Goal: Navigation & Orientation: Find specific page/section

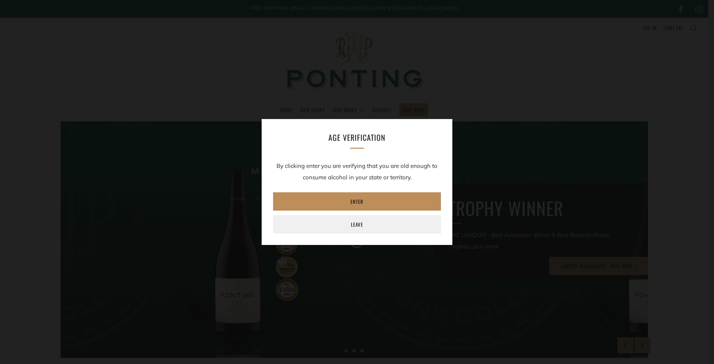
click at [351, 199] on link "Enter" at bounding box center [357, 201] width 168 height 18
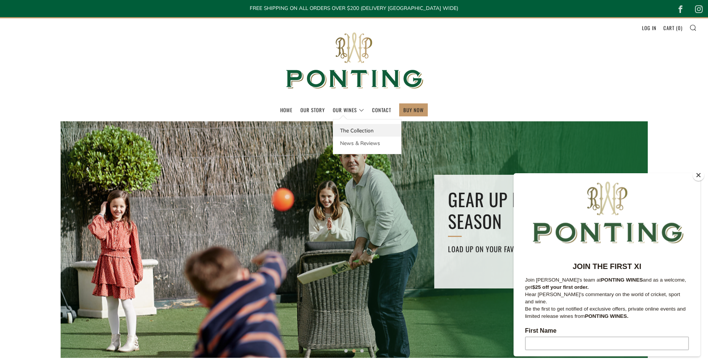
click at [353, 129] on link "The Collection" at bounding box center [367, 130] width 68 height 13
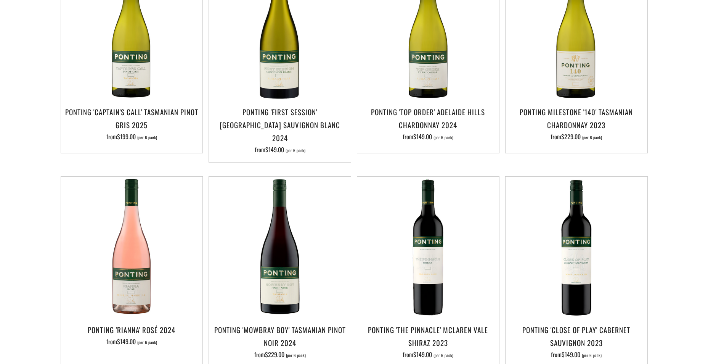
scroll to position [267, 0]
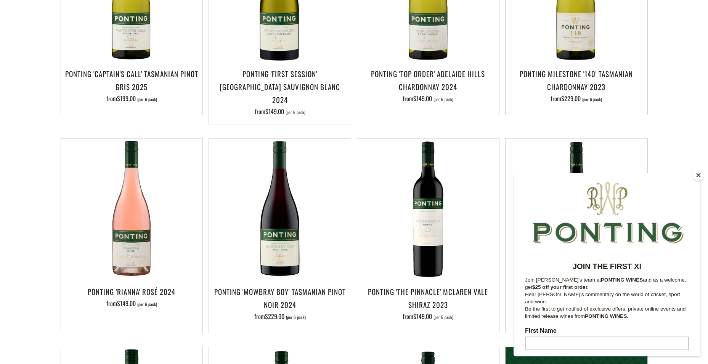
click at [700, 177] on button "Close" at bounding box center [698, 174] width 11 height 11
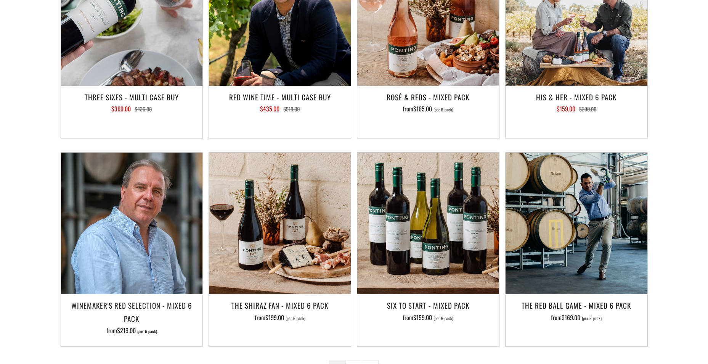
scroll to position [1311, 0]
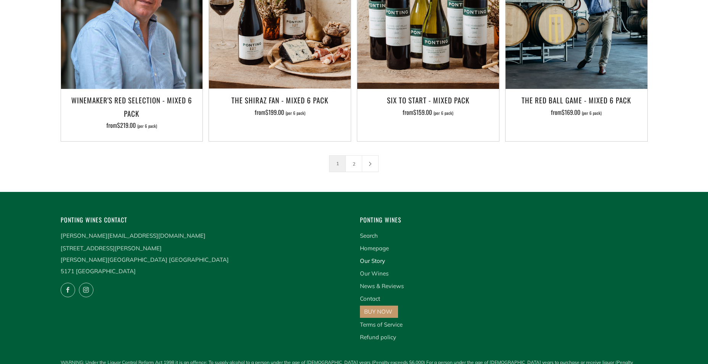
click at [369, 257] on link "Our Story" at bounding box center [372, 260] width 25 height 7
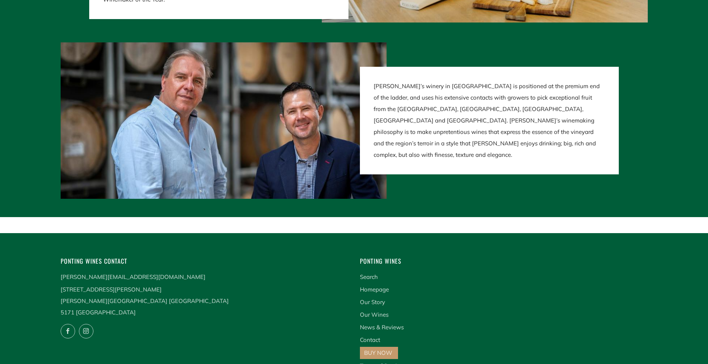
scroll to position [1563, 0]
